Goal: Transaction & Acquisition: Purchase product/service

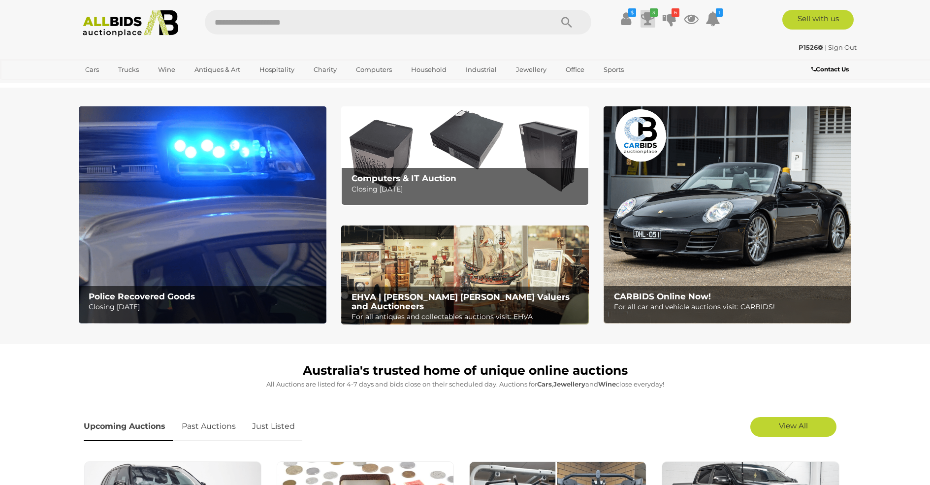
click at [651, 16] on icon "3" at bounding box center [654, 12] width 8 height 8
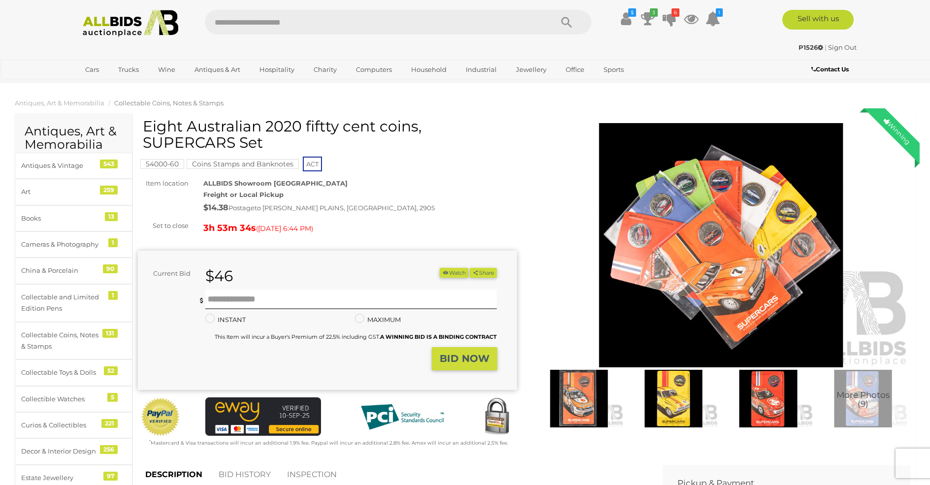
click at [717, 228] on img at bounding box center [720, 245] width 379 height 244
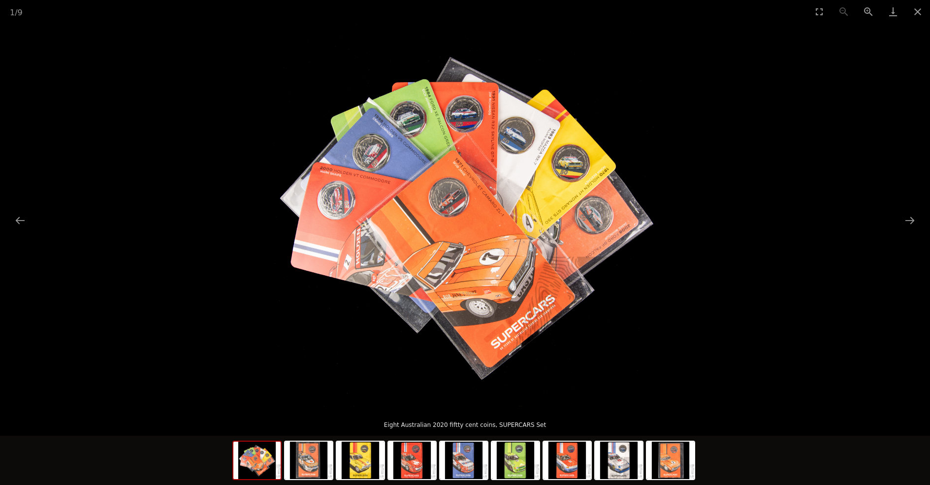
click at [486, 222] on img at bounding box center [465, 215] width 384 height 384
click at [915, 219] on button "Next slide" at bounding box center [909, 220] width 21 height 19
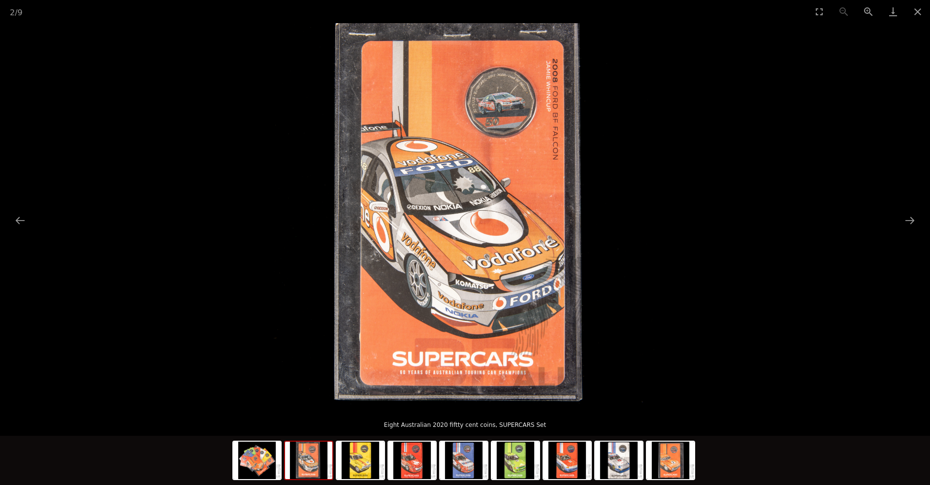
click at [500, 122] on img at bounding box center [465, 215] width 384 height 384
click at [910, 222] on button "Next slide" at bounding box center [909, 220] width 21 height 19
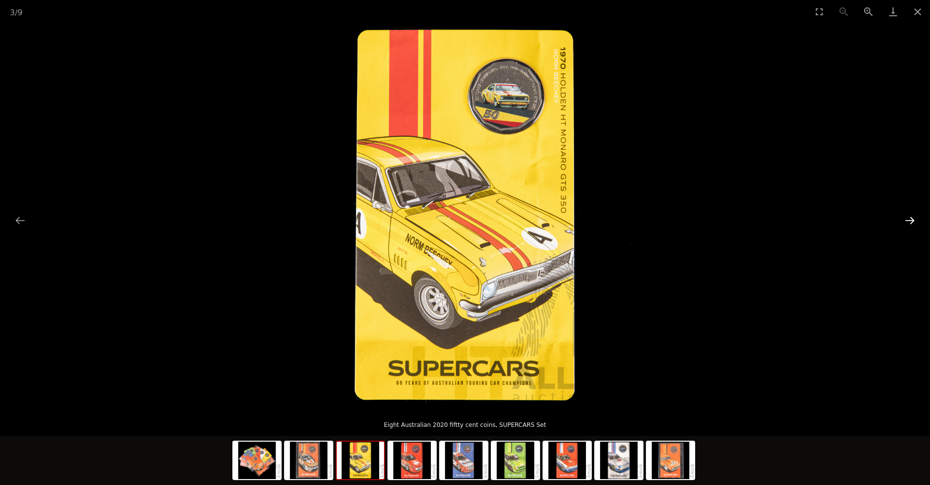
click at [910, 222] on button "Next slide" at bounding box center [909, 220] width 21 height 19
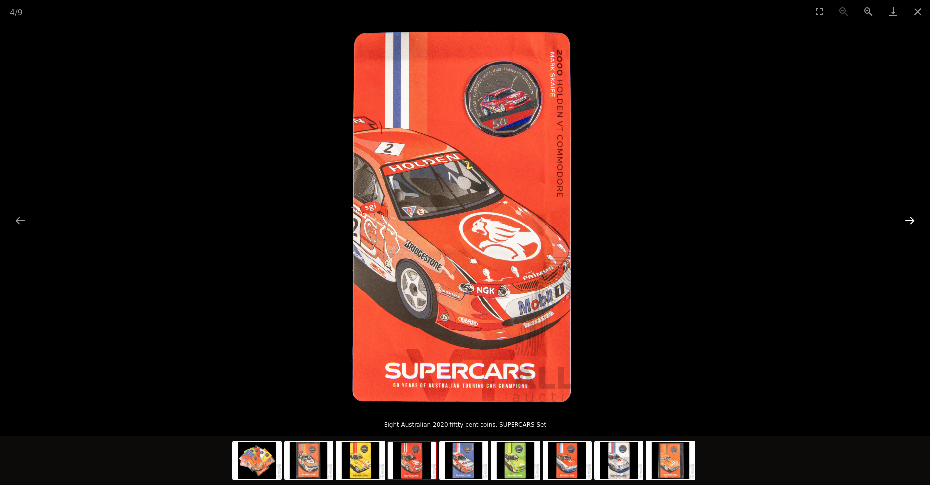
click at [910, 222] on button "Next slide" at bounding box center [909, 220] width 21 height 19
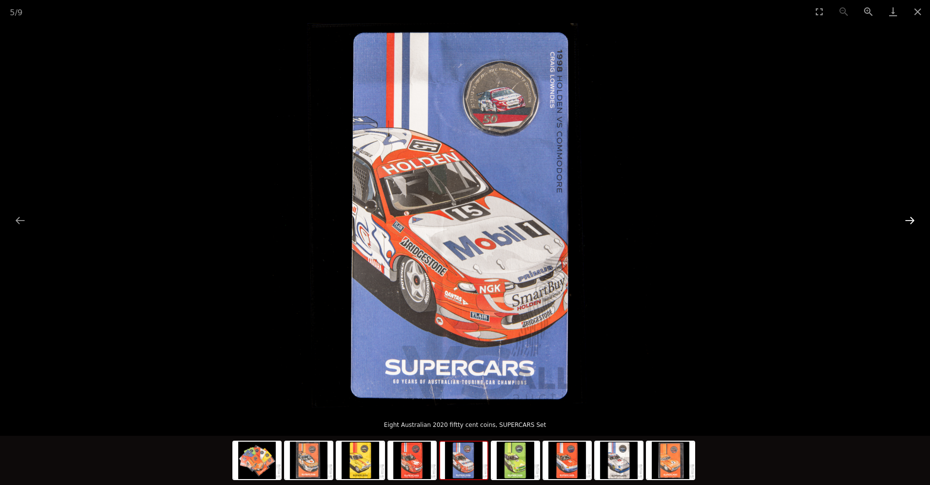
click at [910, 222] on button "Next slide" at bounding box center [909, 220] width 21 height 19
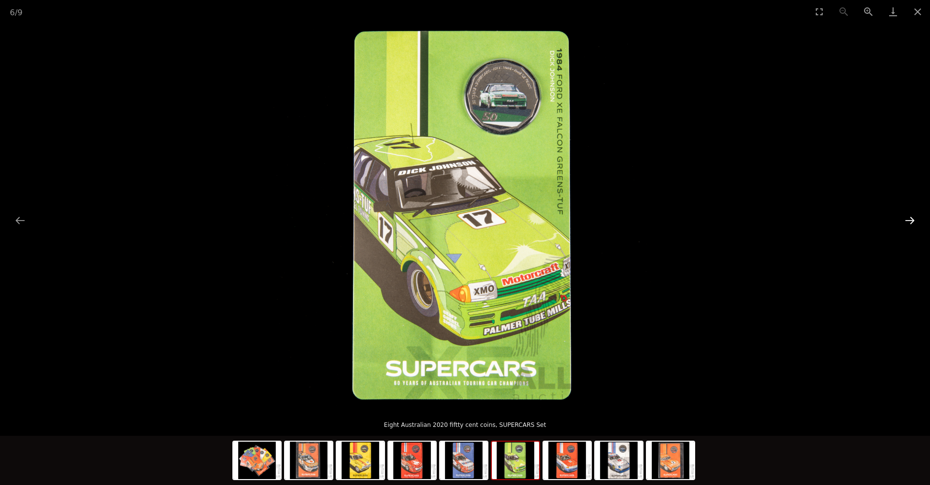
click at [910, 222] on button "Next slide" at bounding box center [909, 220] width 21 height 19
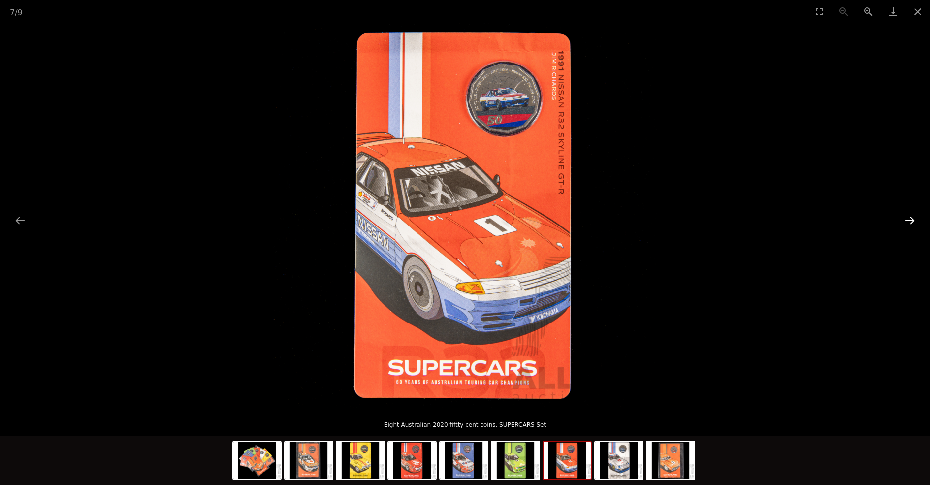
click at [910, 222] on button "Next slide" at bounding box center [909, 220] width 21 height 19
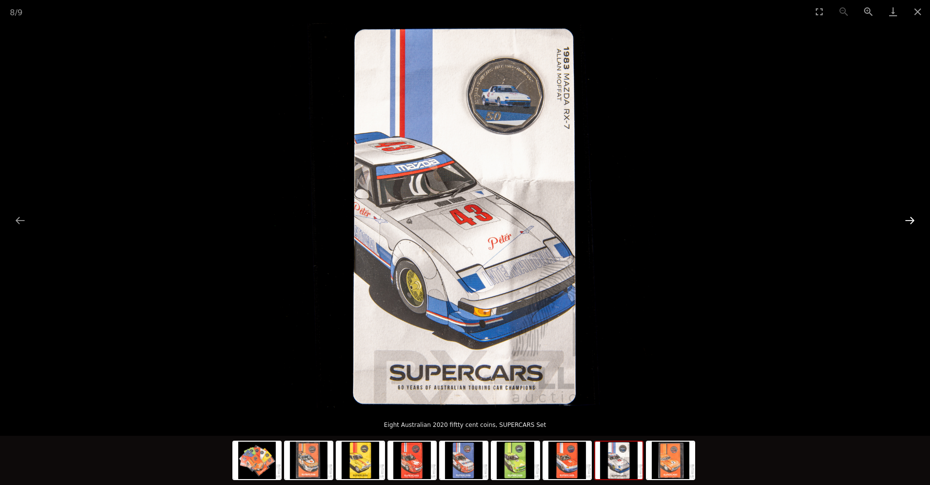
click at [909, 222] on button "Next slide" at bounding box center [909, 220] width 21 height 19
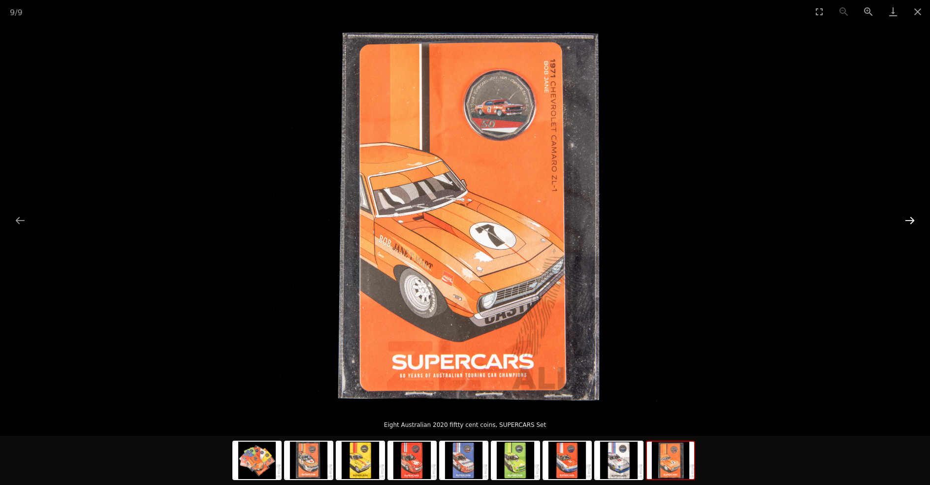
click at [909, 222] on button "Next slide" at bounding box center [909, 220] width 21 height 19
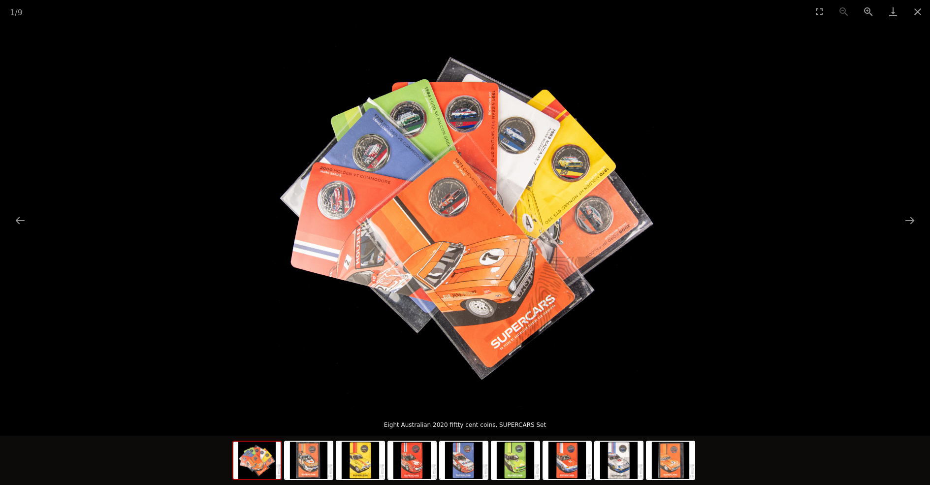
drag, startPoint x: 906, startPoint y: 223, endPoint x: 911, endPoint y: 177, distance: 46.0
click at [906, 216] on button "Next slide" at bounding box center [909, 220] width 21 height 19
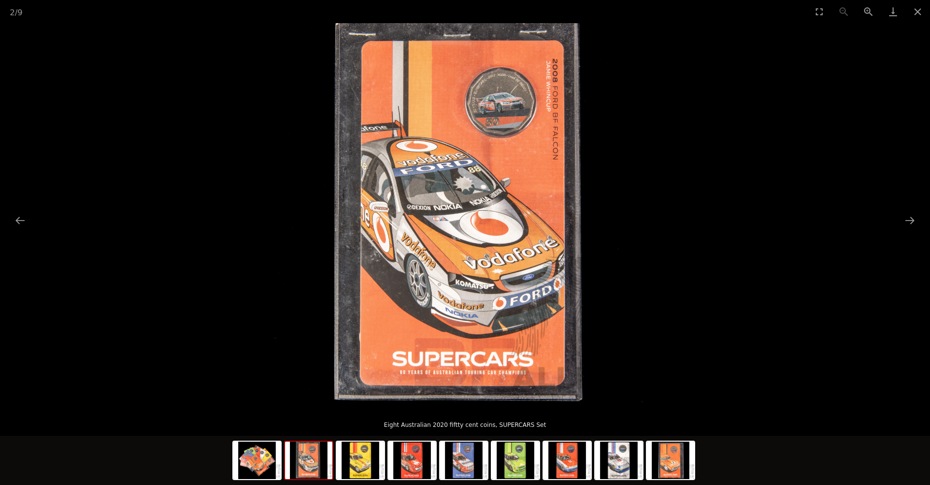
drag, startPoint x: 922, startPoint y: 11, endPoint x: 875, endPoint y: 37, distance: 53.5
click at [920, 11] on button "Close gallery" at bounding box center [917, 11] width 25 height 23
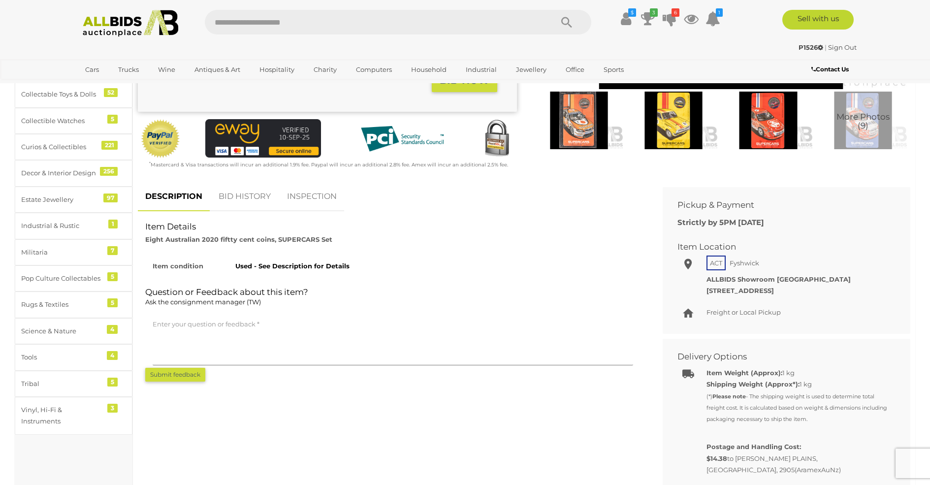
scroll to position [295, 0]
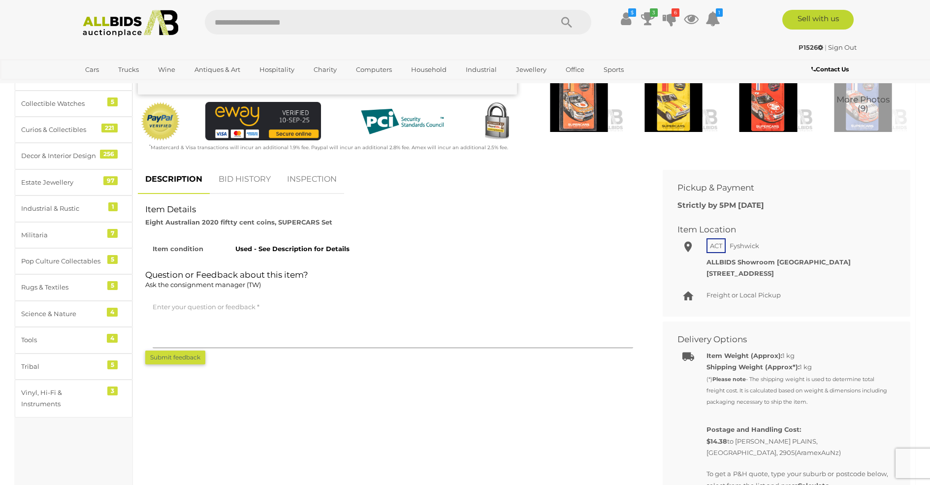
click at [245, 183] on link "BID HISTORY" at bounding box center [244, 179] width 67 height 29
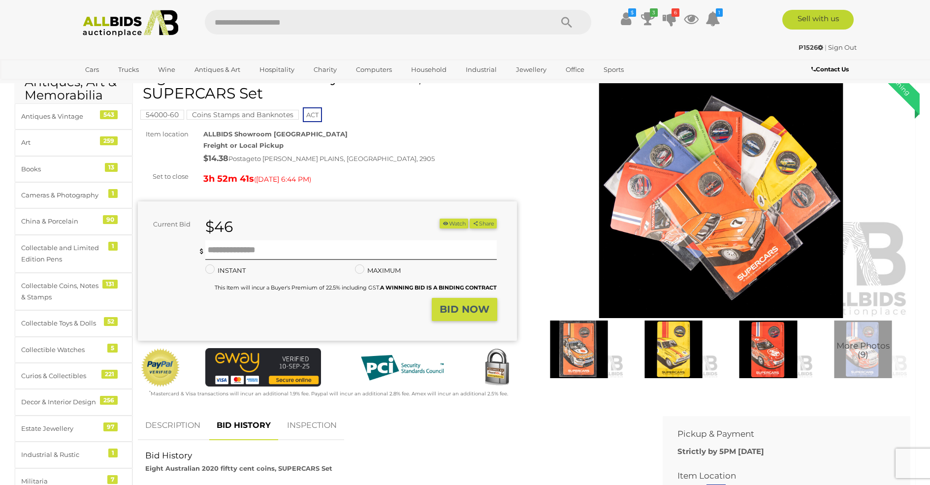
scroll to position [0, 0]
